Goal: Transaction & Acquisition: Purchase product/service

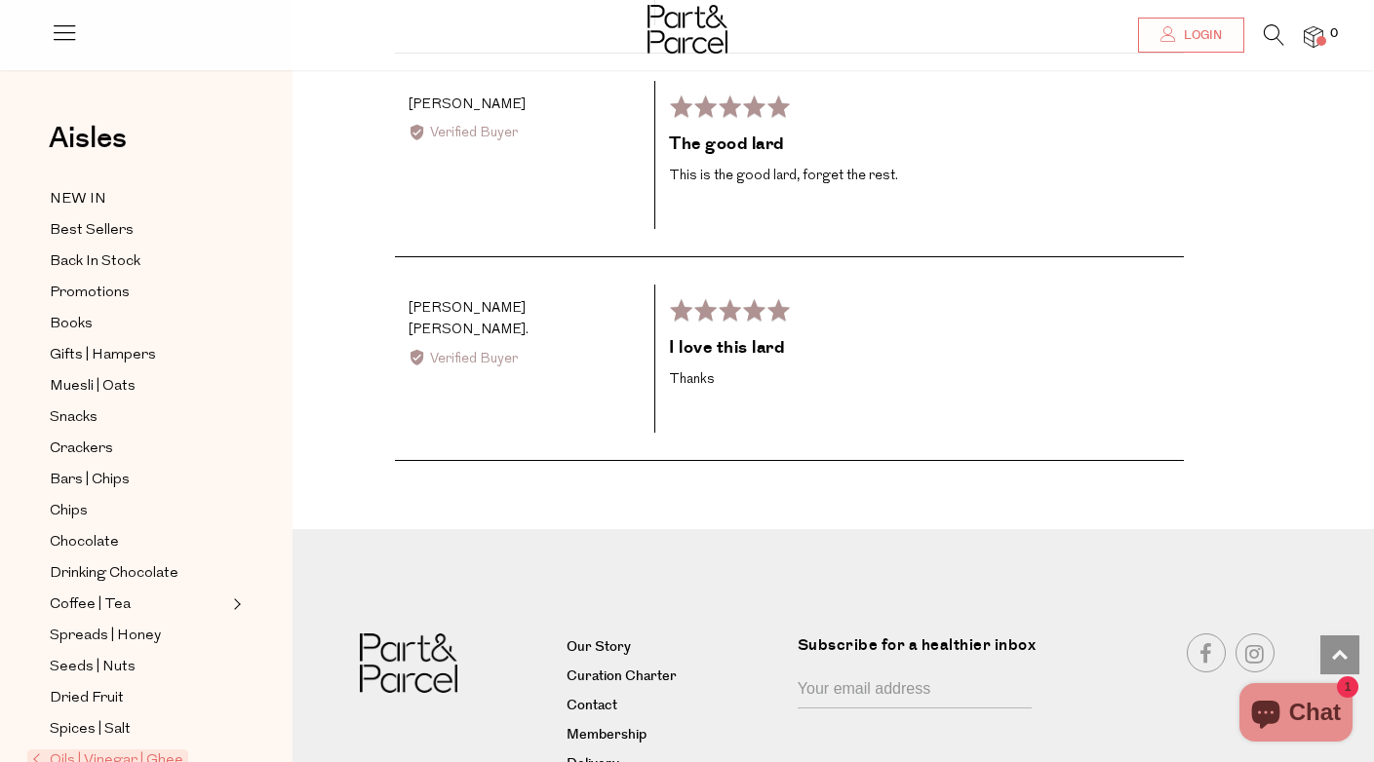
scroll to position [3496, 0]
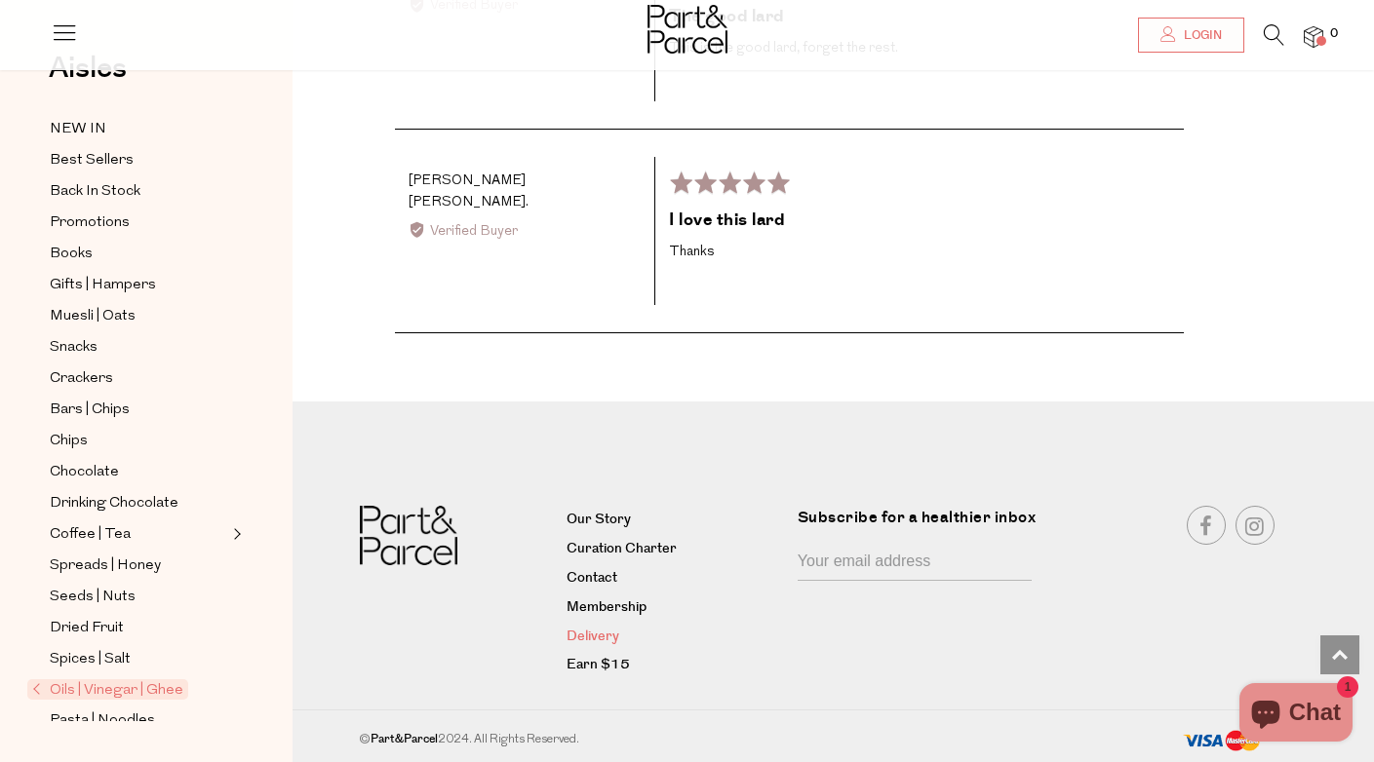
click at [600, 633] on link "Delivery" at bounding box center [674, 637] width 216 height 23
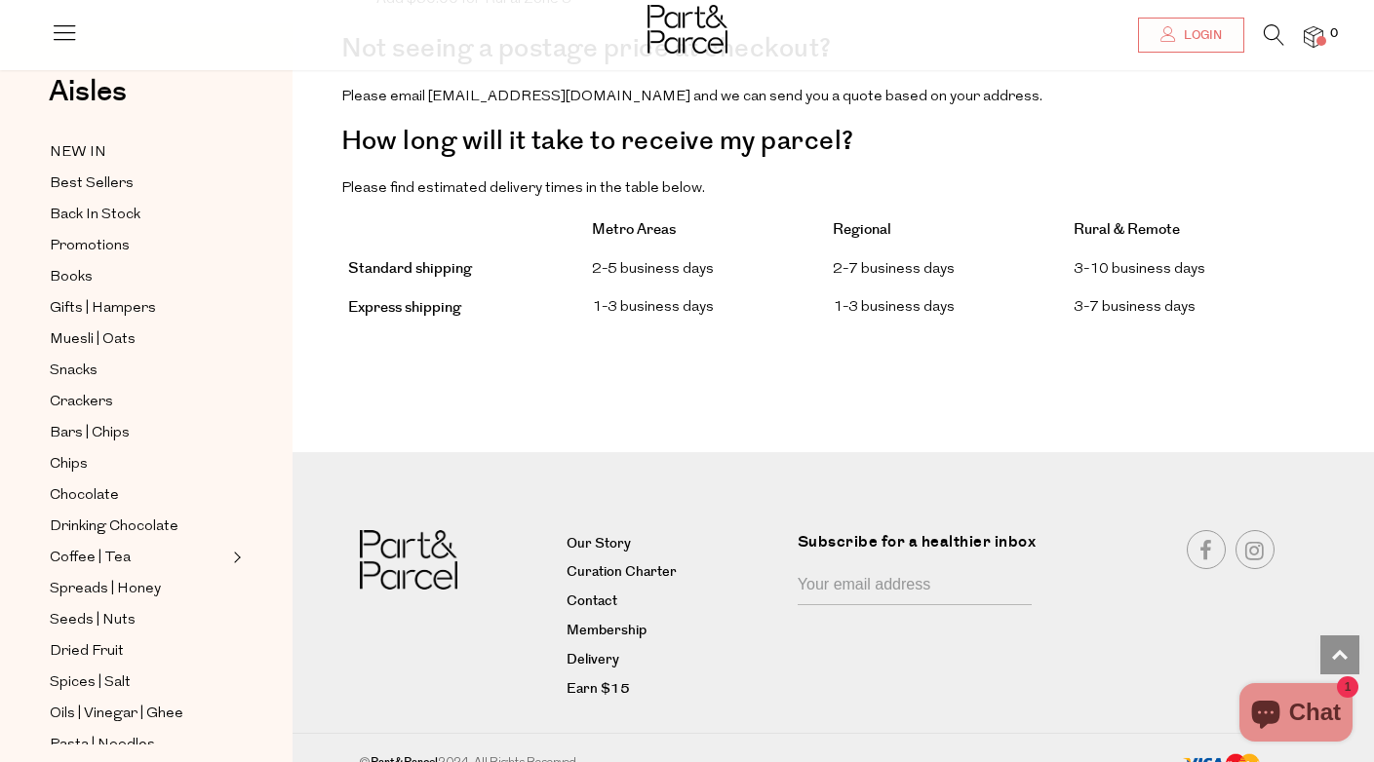
scroll to position [1750, 0]
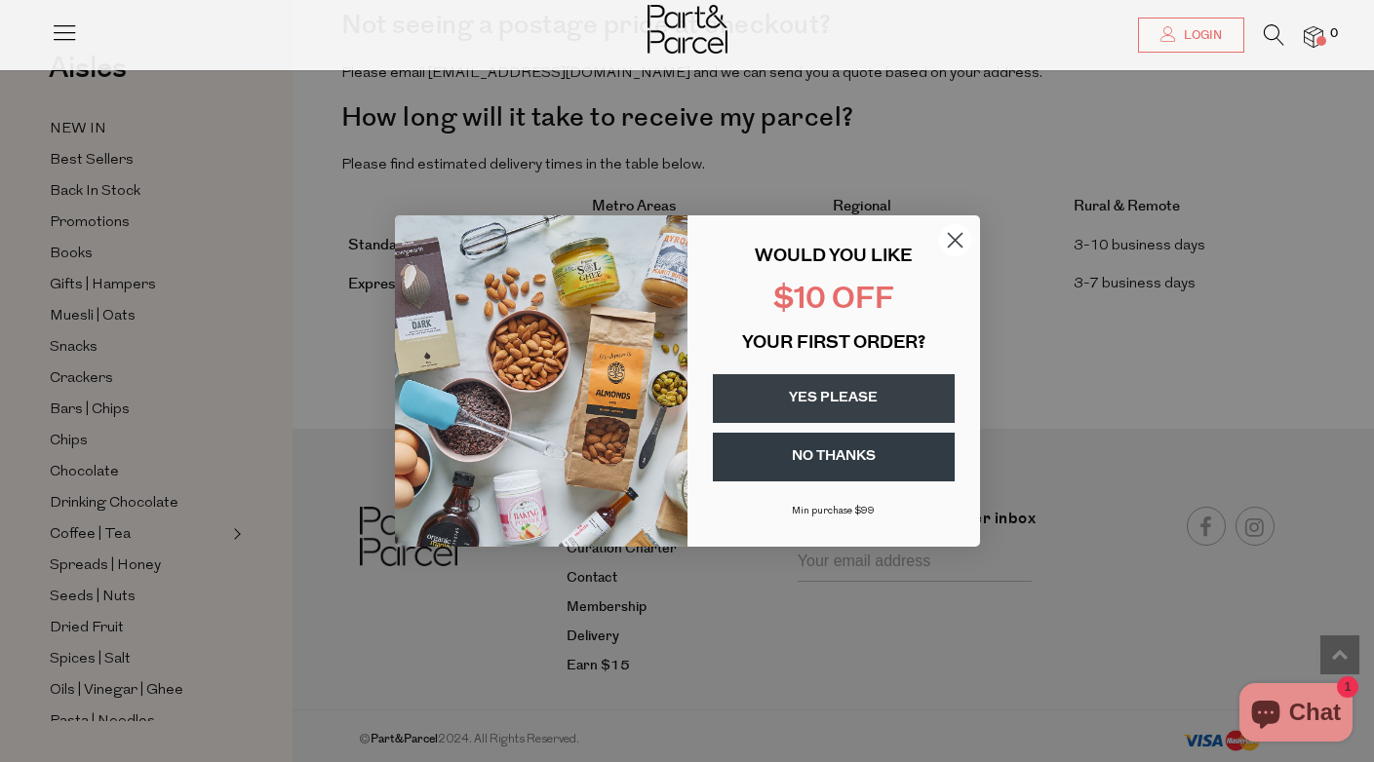
click at [834, 390] on button "YES PLEASE" at bounding box center [834, 398] width 242 height 49
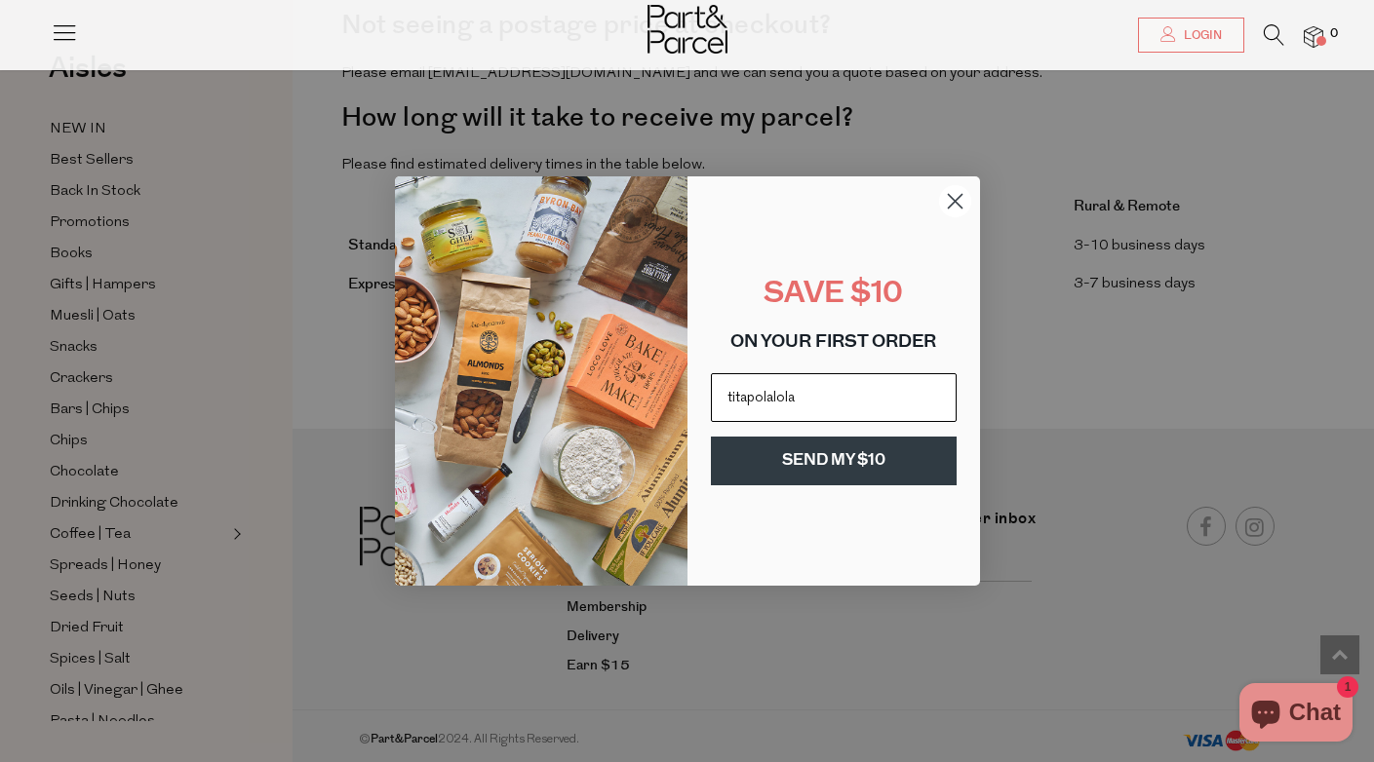
type input "[EMAIL_ADDRESS][DOMAIN_NAME]"
click at [828, 457] on button "SEND MY $10" at bounding box center [834, 461] width 246 height 49
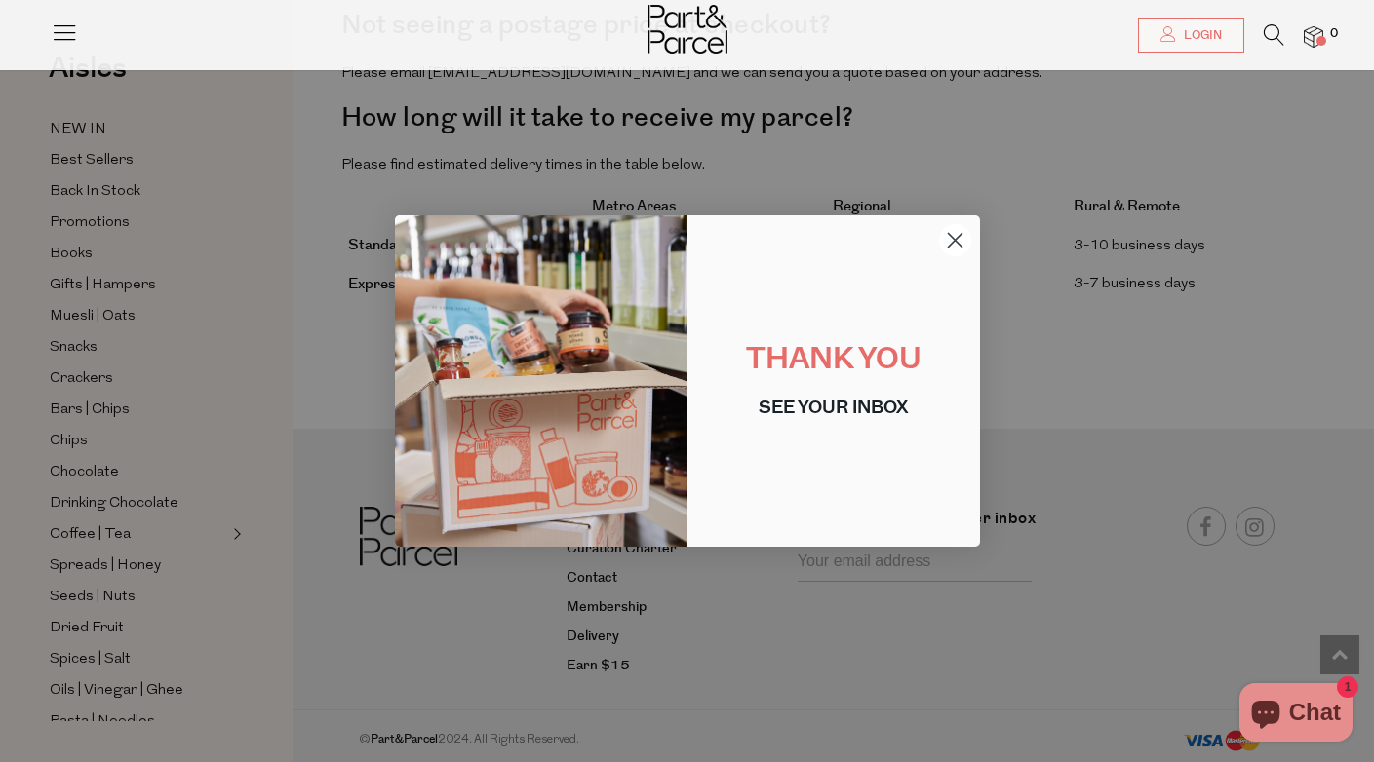
click at [956, 238] on icon "Close dialog" at bounding box center [955, 241] width 14 height 14
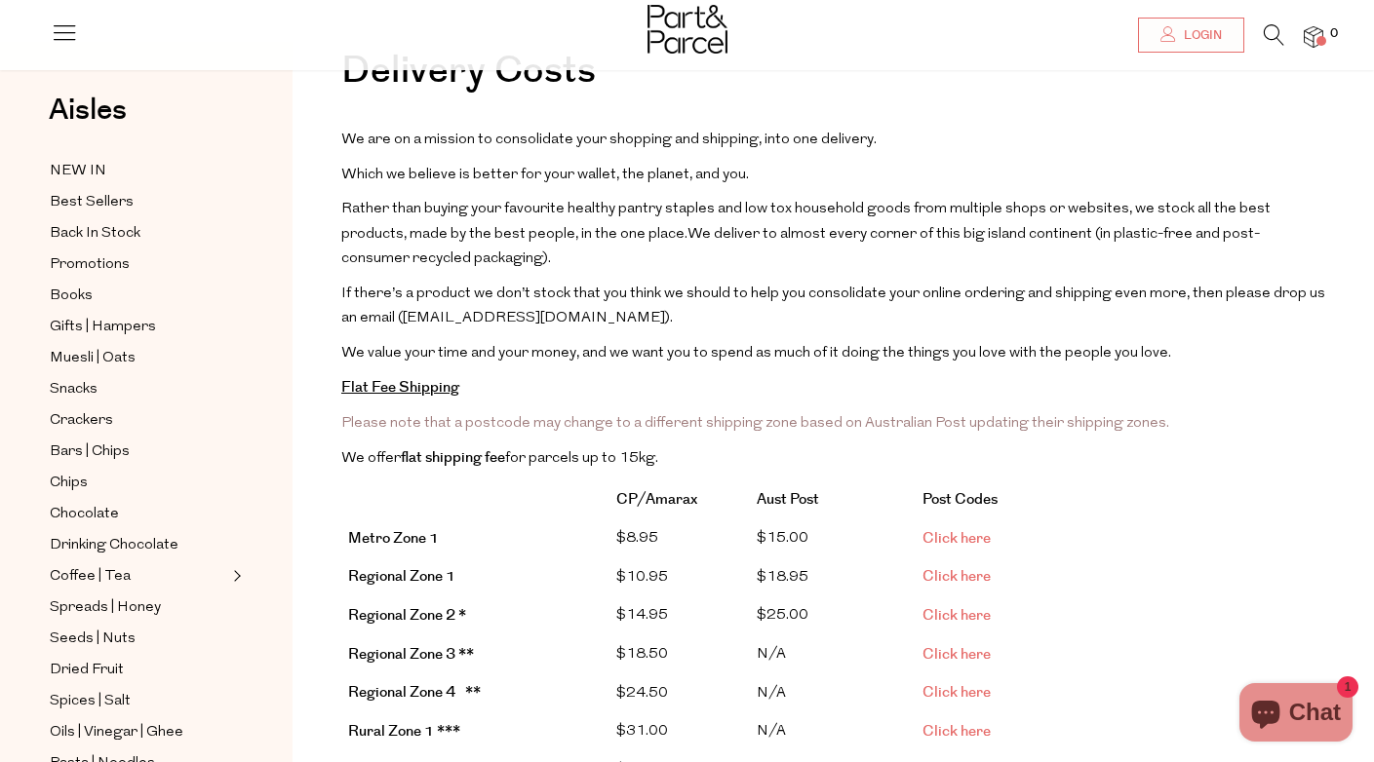
scroll to position [39, 0]
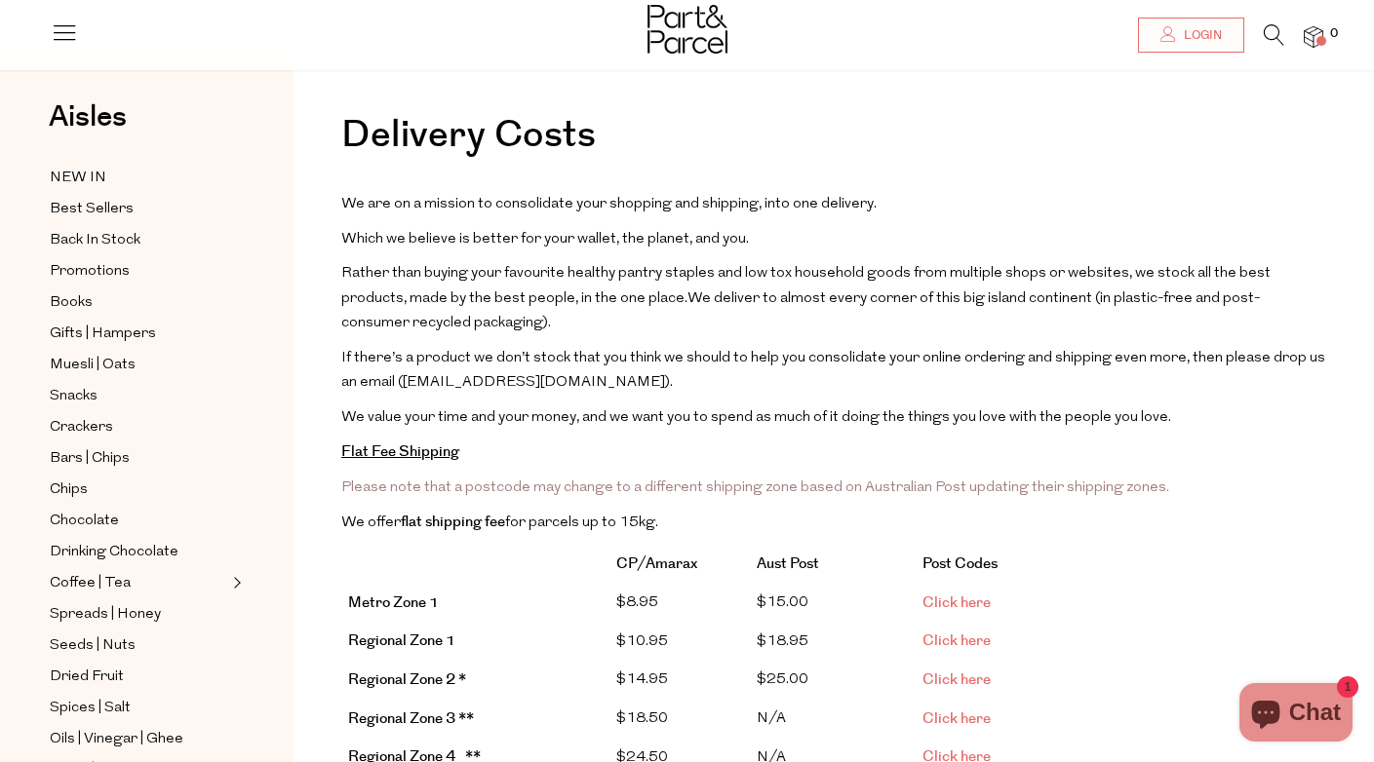
click at [957, 602] on link "Click here" at bounding box center [956, 603] width 68 height 20
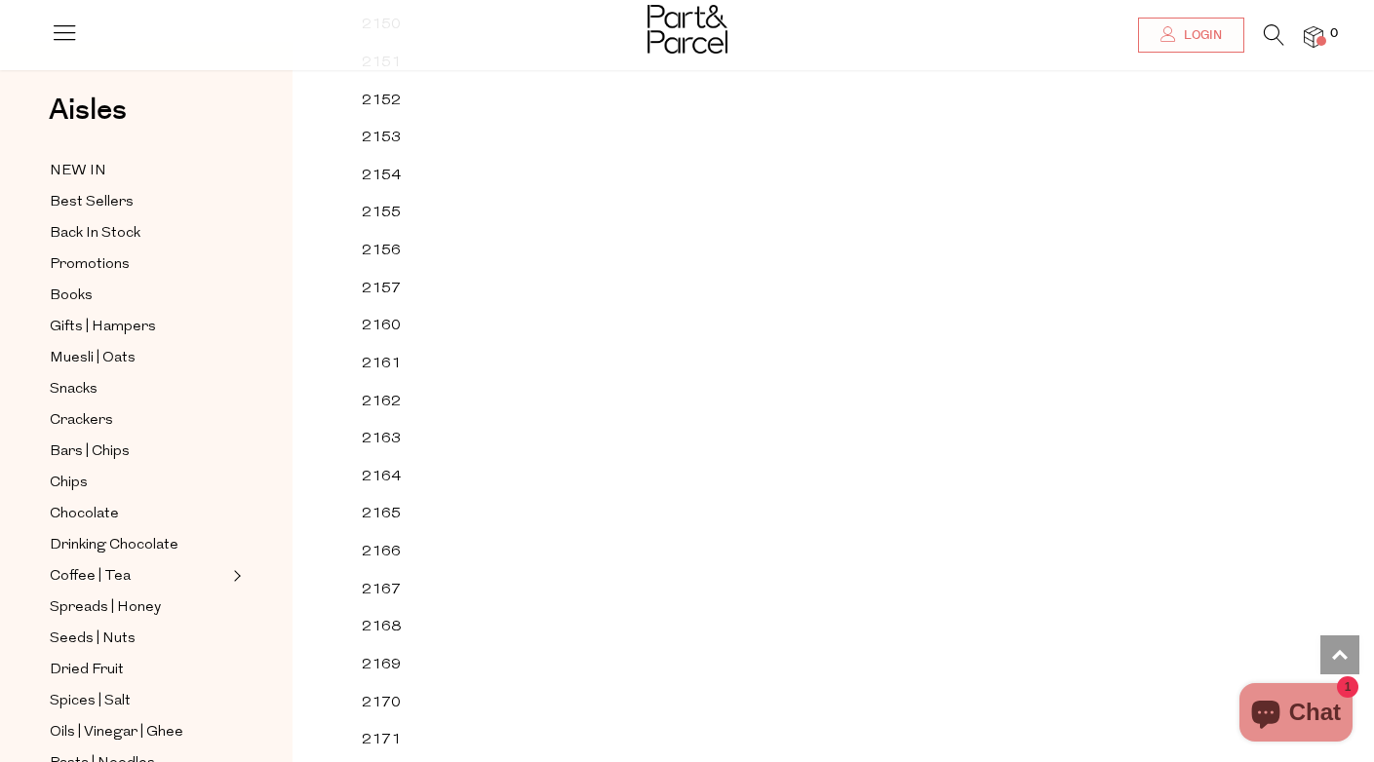
scroll to position [43416, 0]
click at [406, 511] on td "2165" at bounding box center [397, 510] width 85 height 38
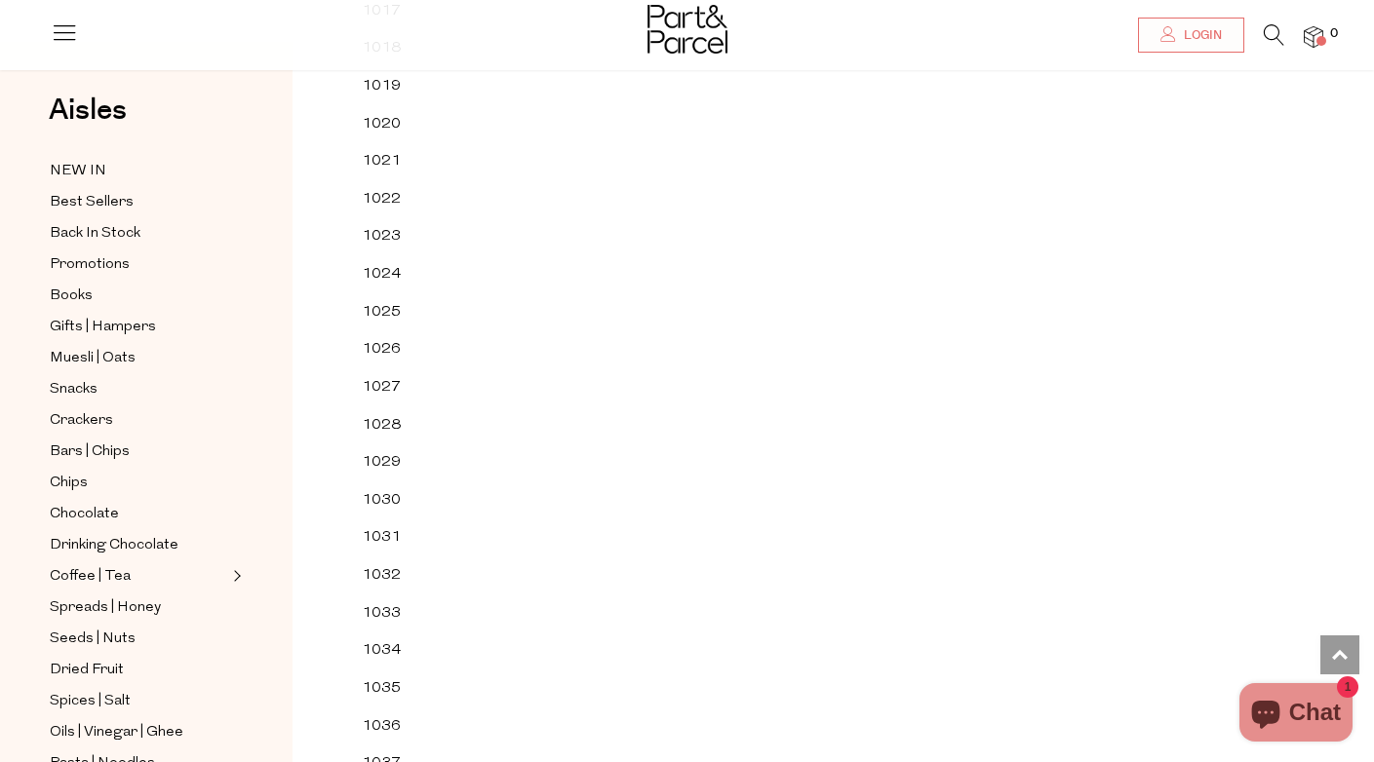
scroll to position [754, 0]
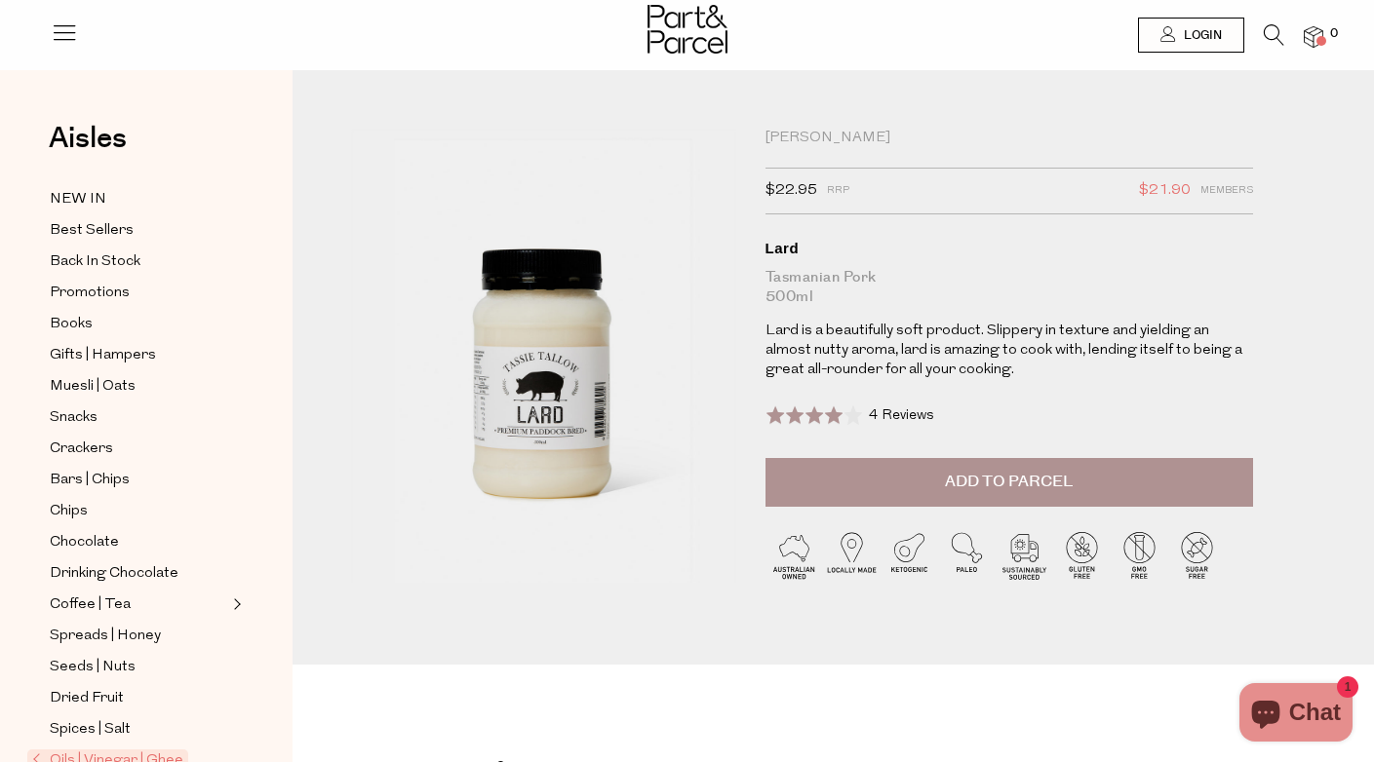
click at [994, 477] on span "Add to Parcel" at bounding box center [1009, 482] width 128 height 22
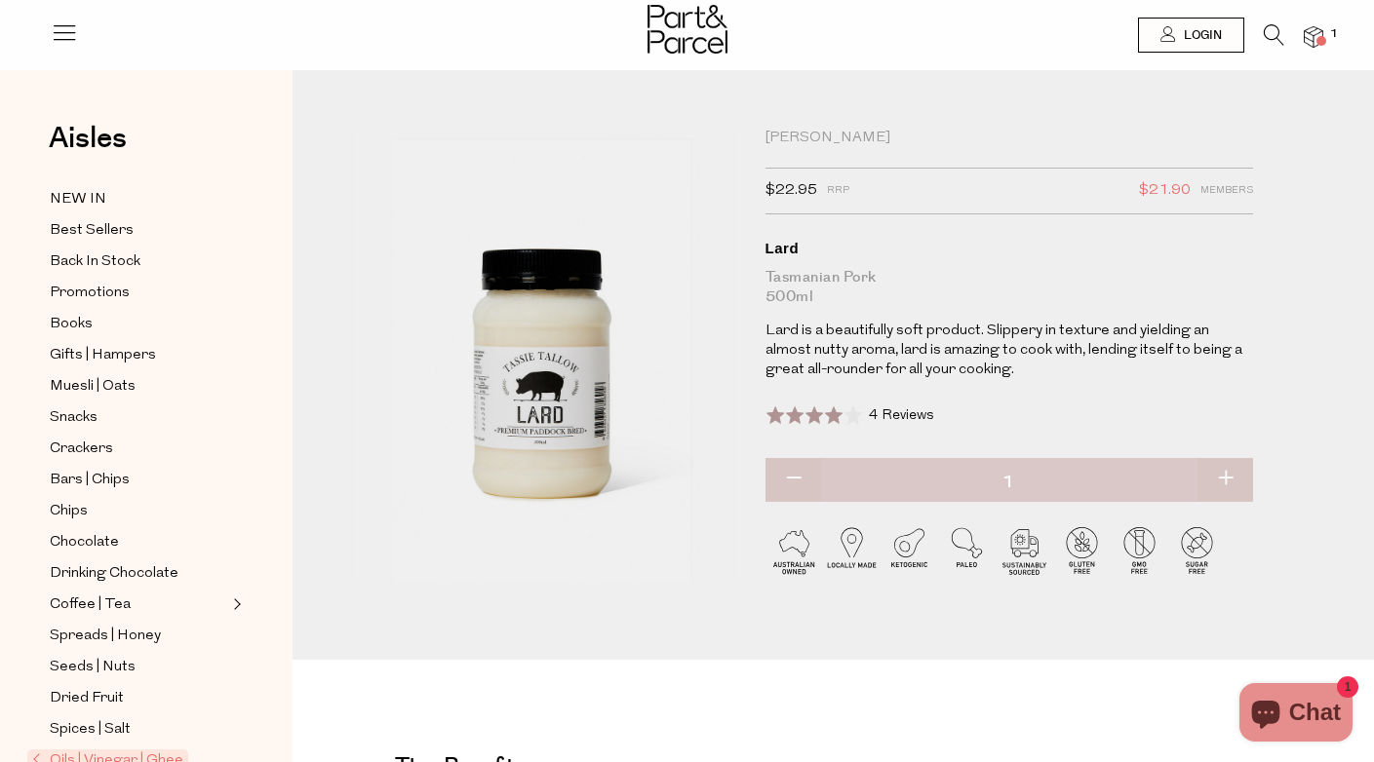
click at [1315, 33] on img at bounding box center [1312, 37] width 19 height 22
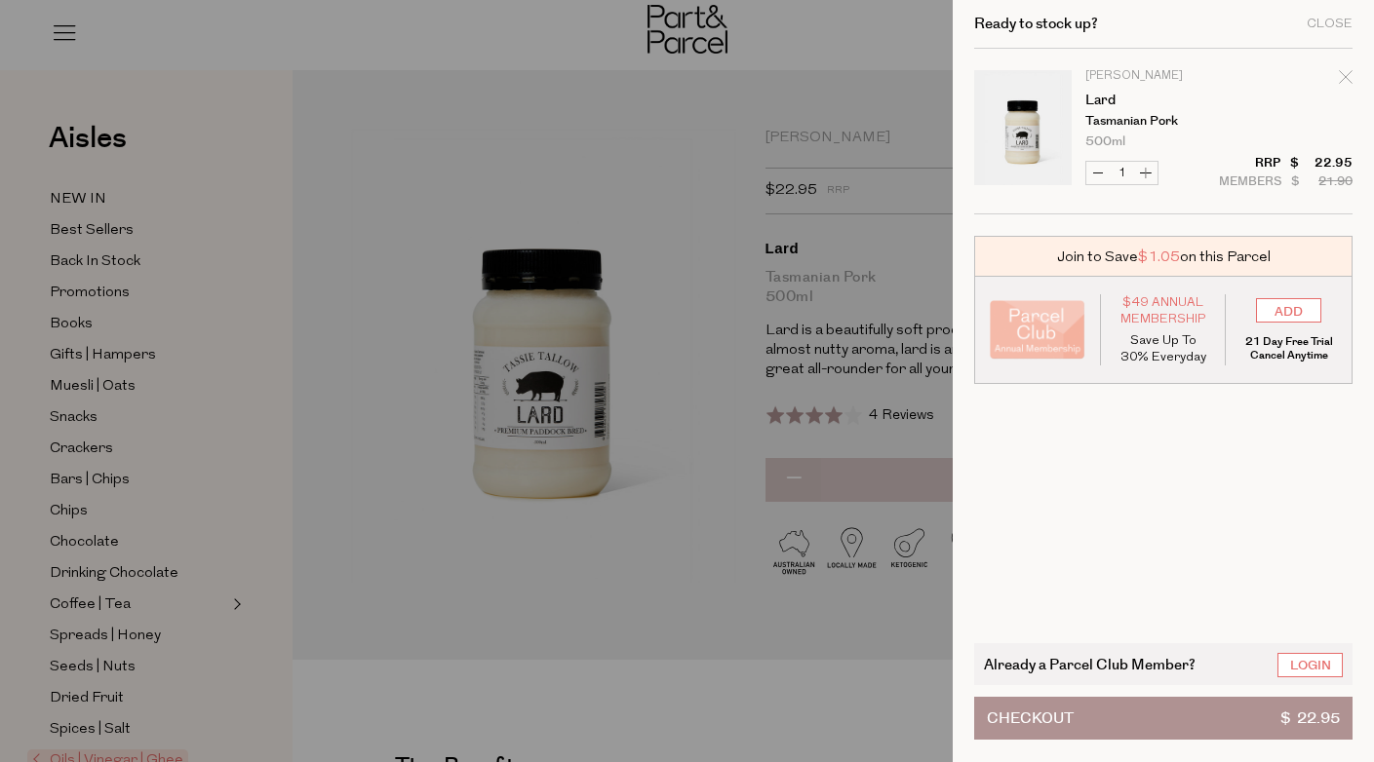
click at [1162, 720] on button "Checkout $ 22.95" at bounding box center [1163, 718] width 378 height 43
